Goal: Information Seeking & Learning: Learn about a topic

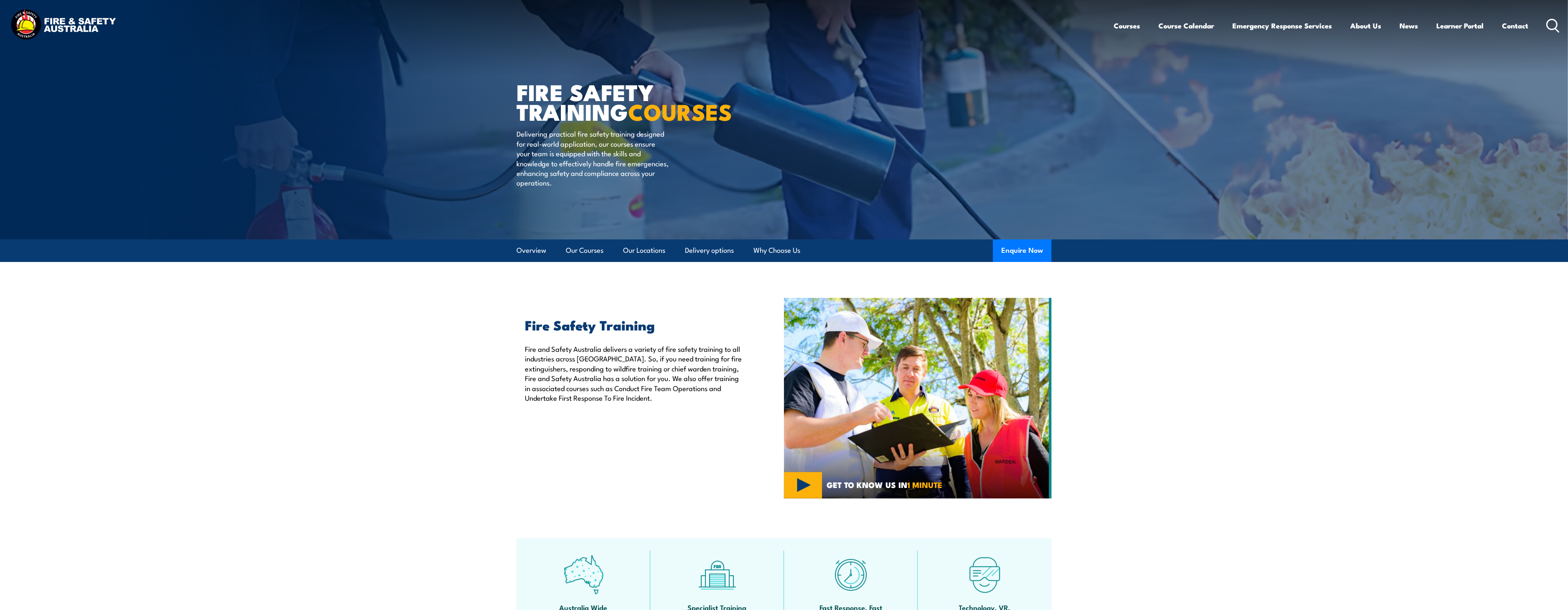
click at [1548, 25] on circle at bounding box center [1553, 24] width 10 height 10
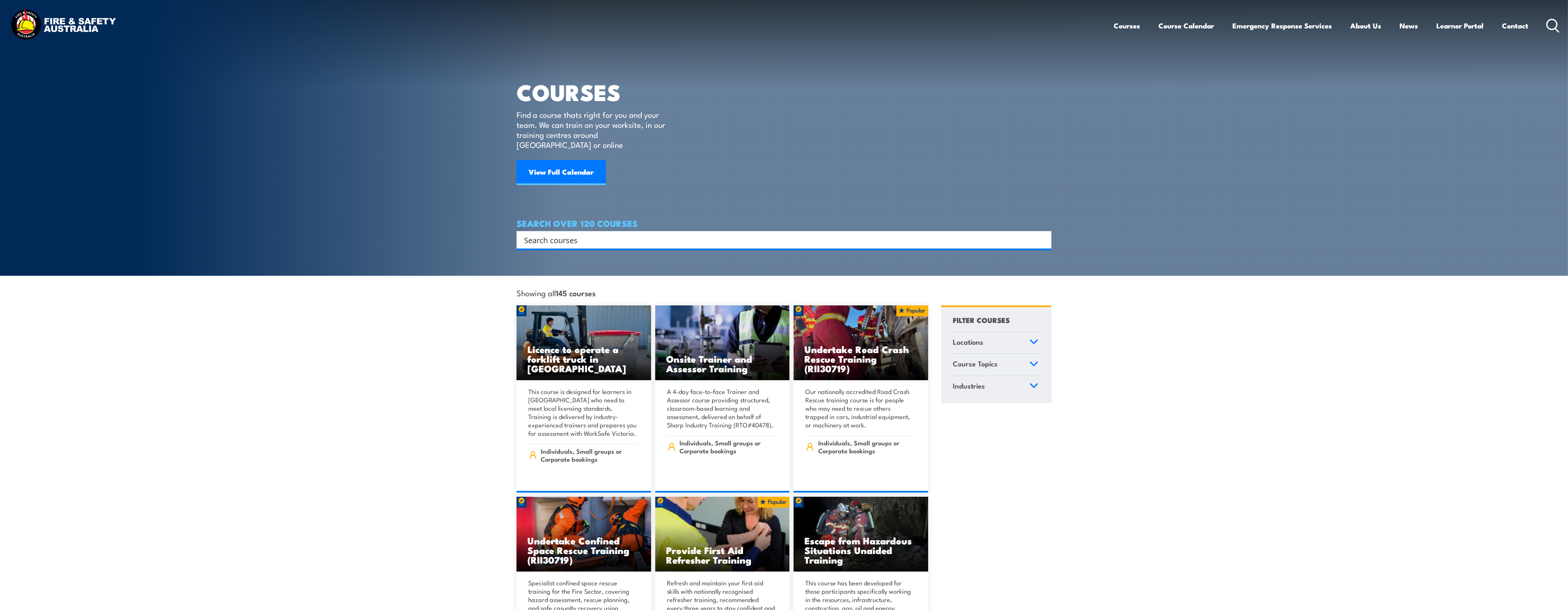
click at [569, 234] on input "Search input" at bounding box center [779, 240] width 509 height 13
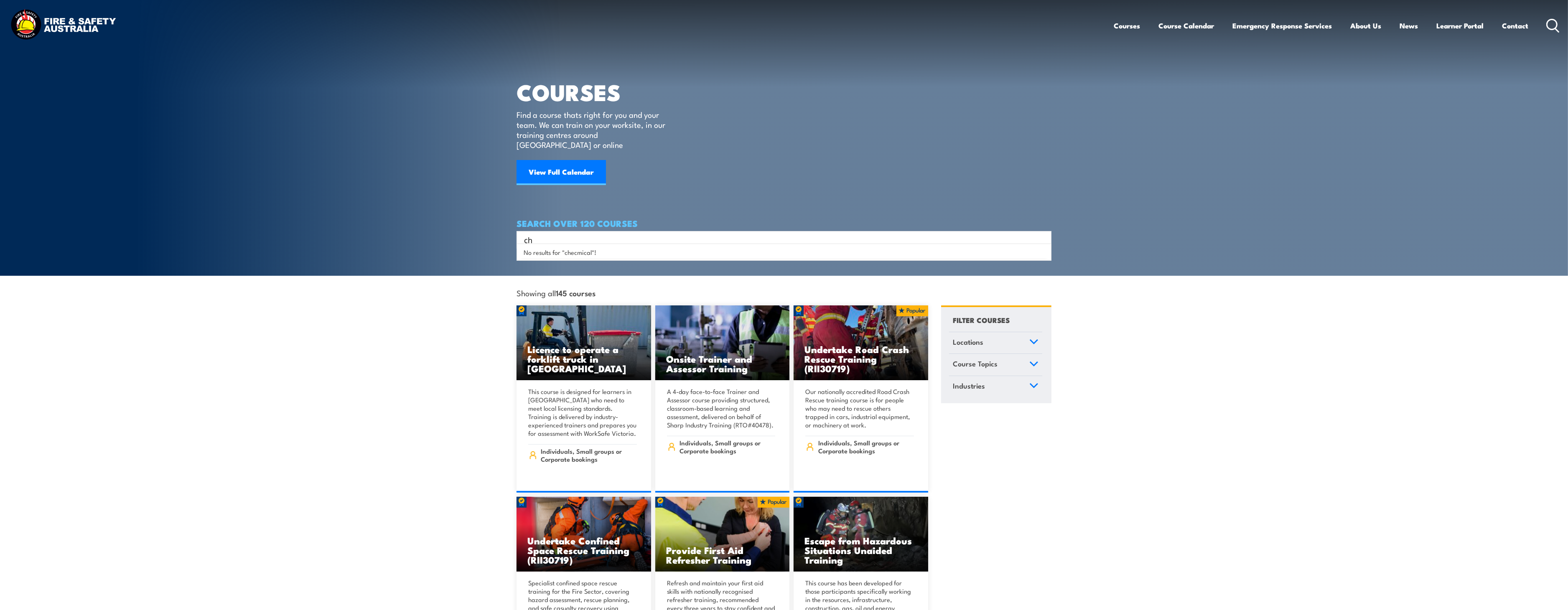
type input "c"
type input "chemical"
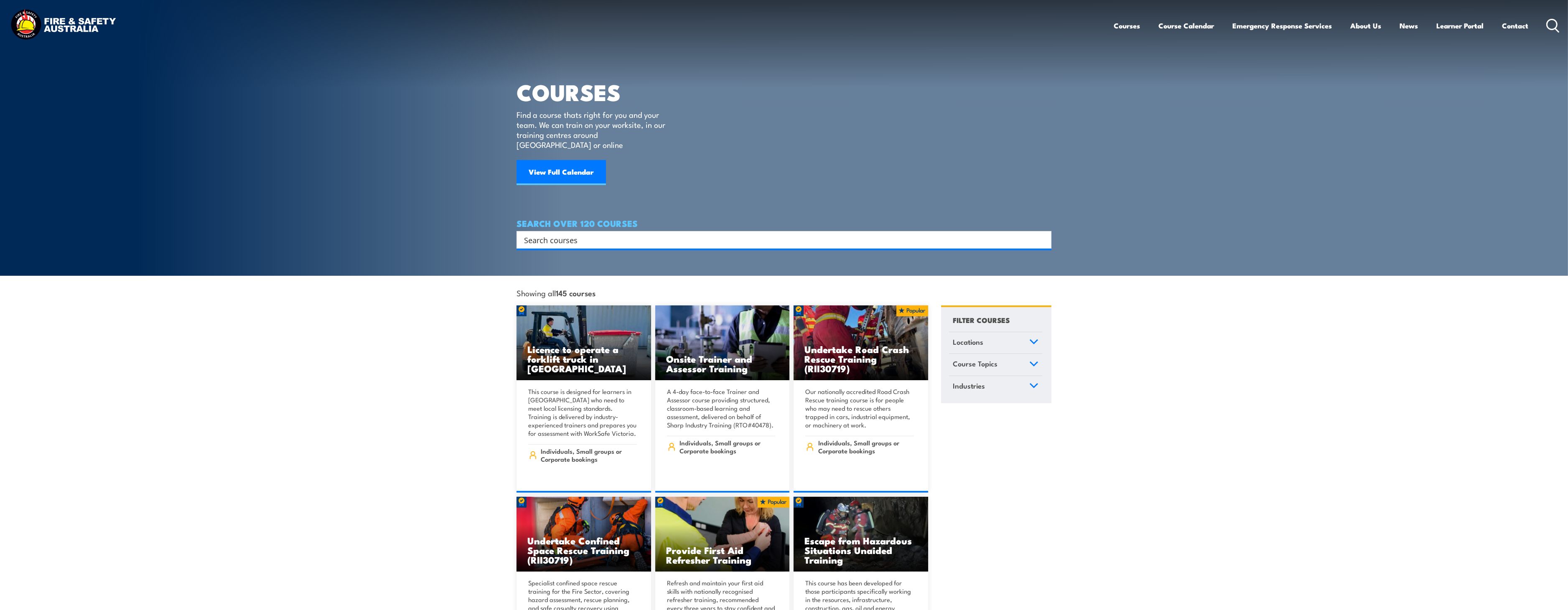
click at [632, 234] on input "Search input" at bounding box center [779, 240] width 509 height 13
type input "hazardous chemical"
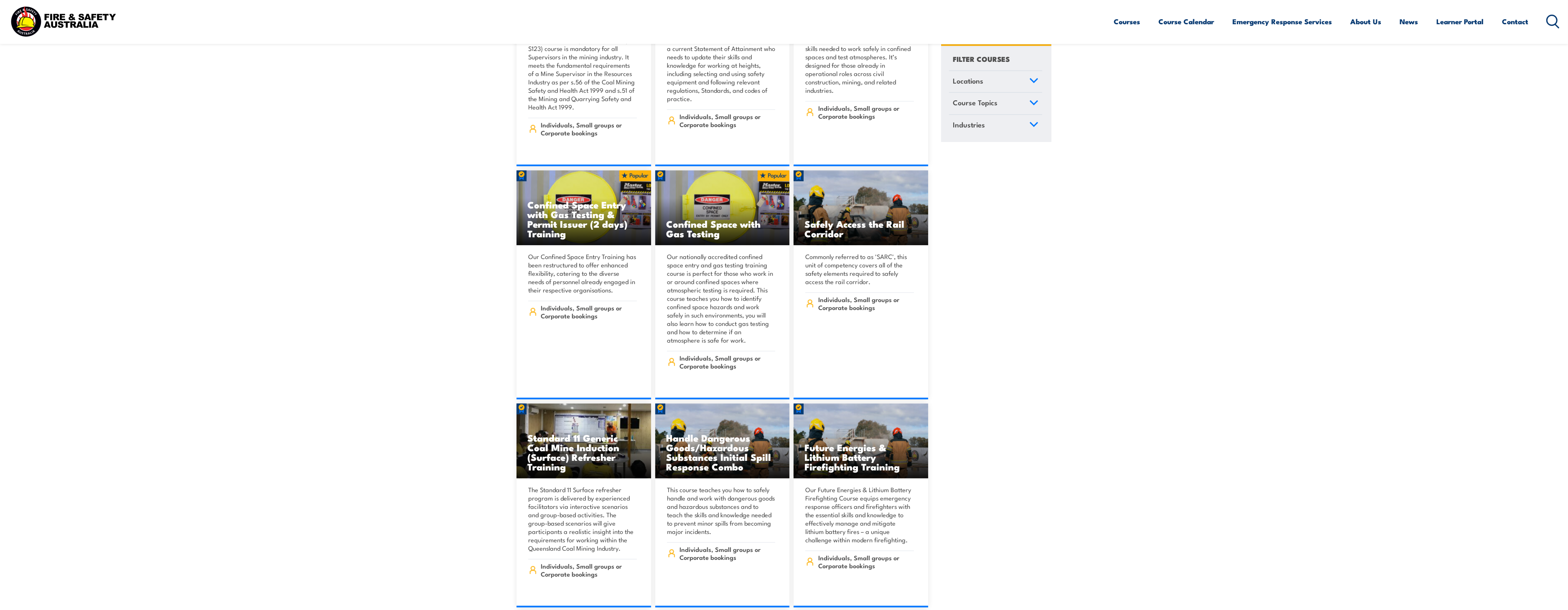
scroll to position [1161, 0]
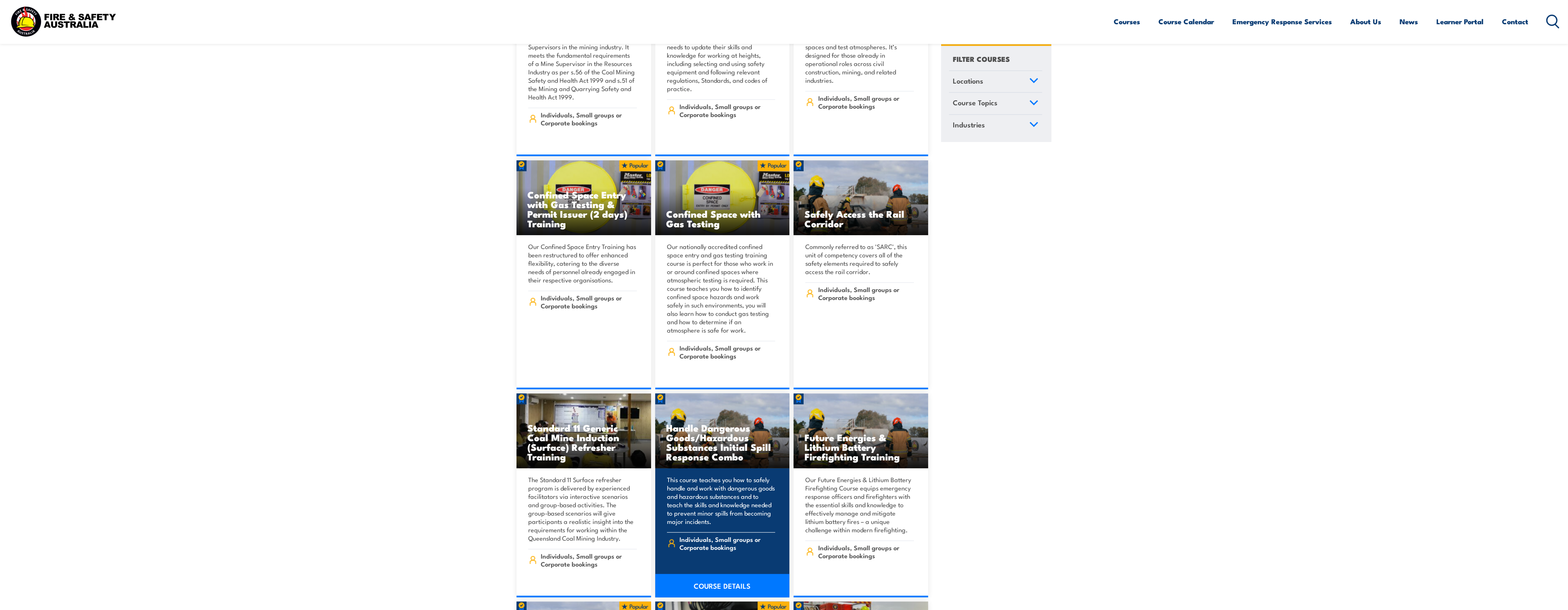
drag, startPoint x: 734, startPoint y: 416, endPoint x: 745, endPoint y: 419, distance: 11.4
click at [734, 423] on h3 "Handle Dangerous Goods/Hazardous Substances Initial Spill Response Combo" at bounding box center [723, 442] width 113 height 39
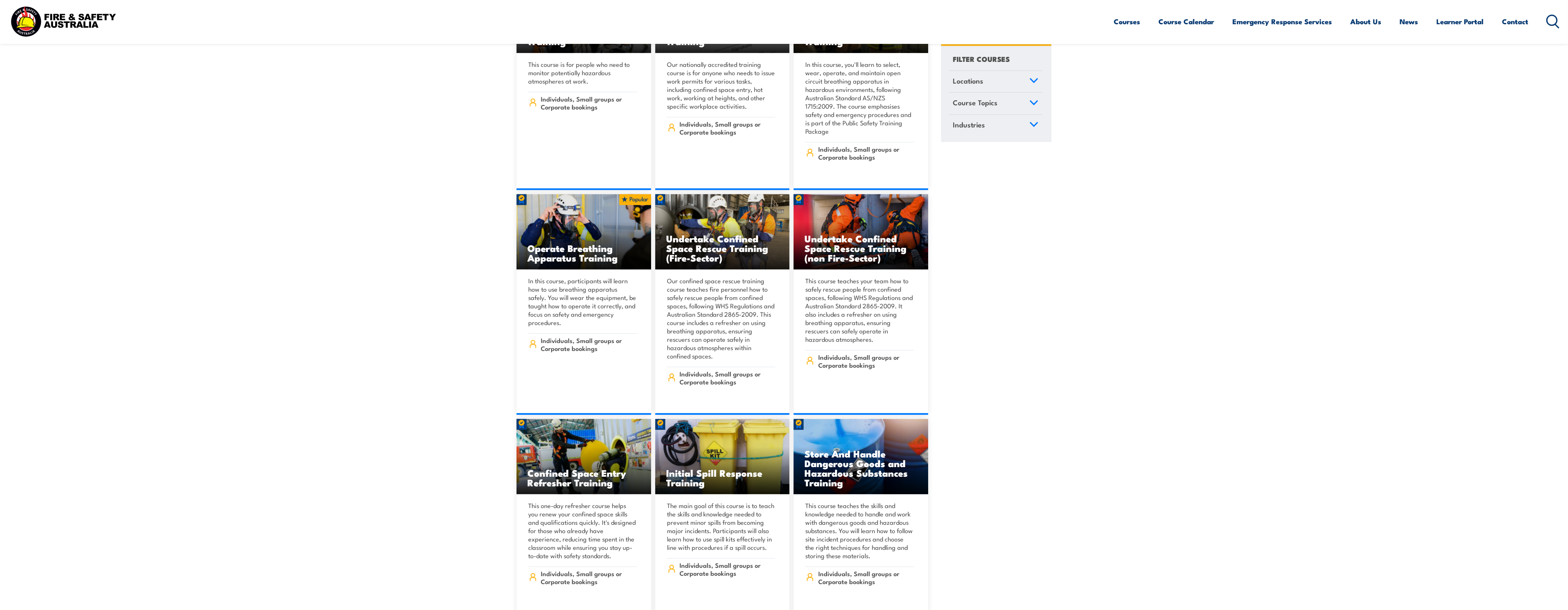
scroll to position [8449, 0]
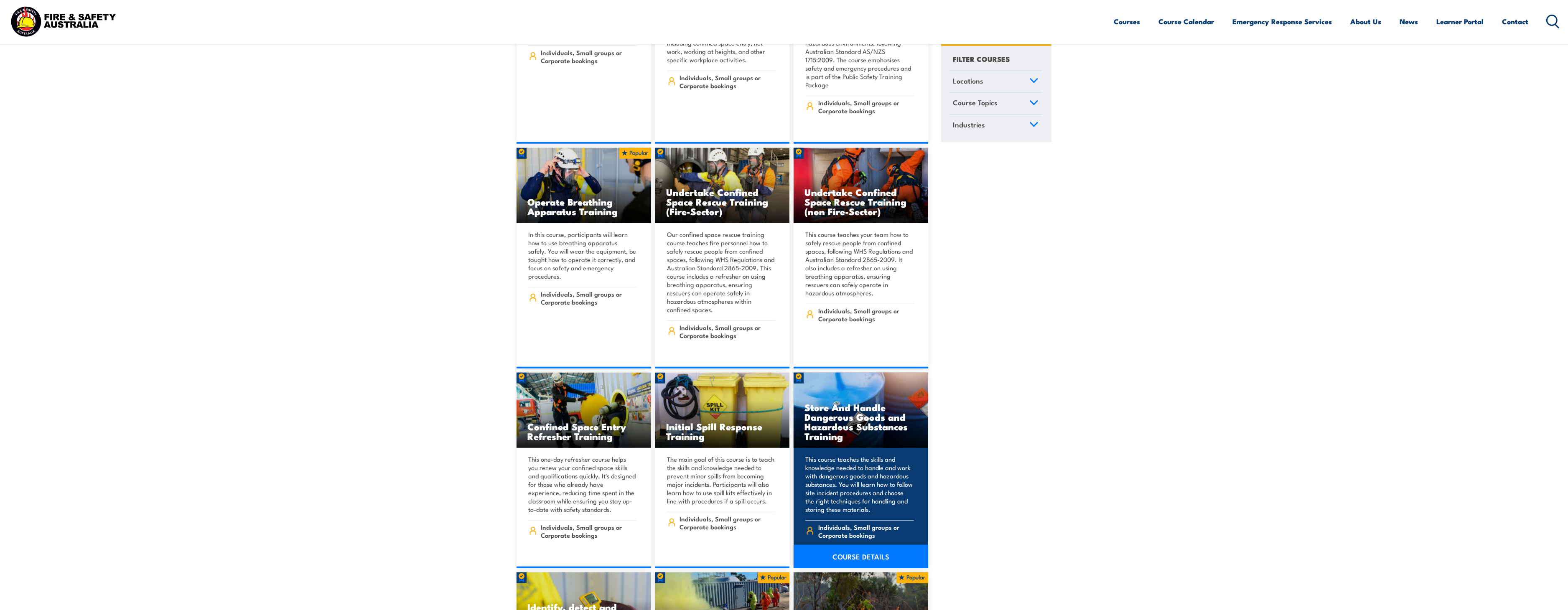
click at [863, 402] on h3 "Store And Handle Dangerous Goods and Hazardous Substances Training" at bounding box center [861, 421] width 113 height 39
